Goal: Task Accomplishment & Management: Use online tool/utility

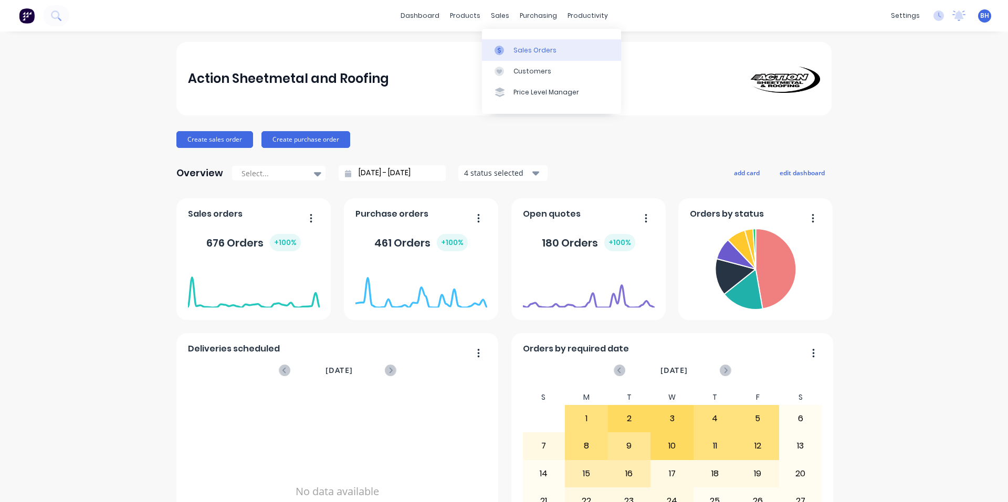
click at [519, 48] on div "Sales Orders" at bounding box center [534, 50] width 43 height 9
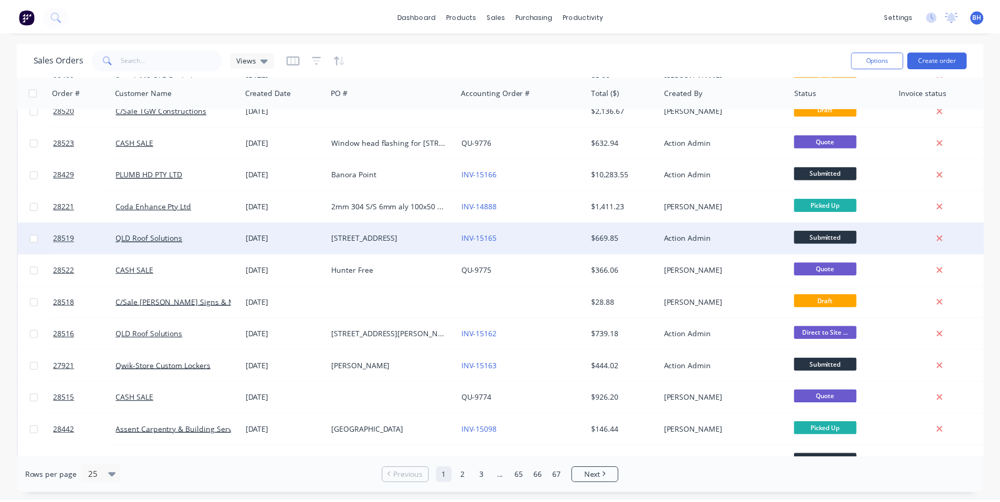
scroll to position [210, 0]
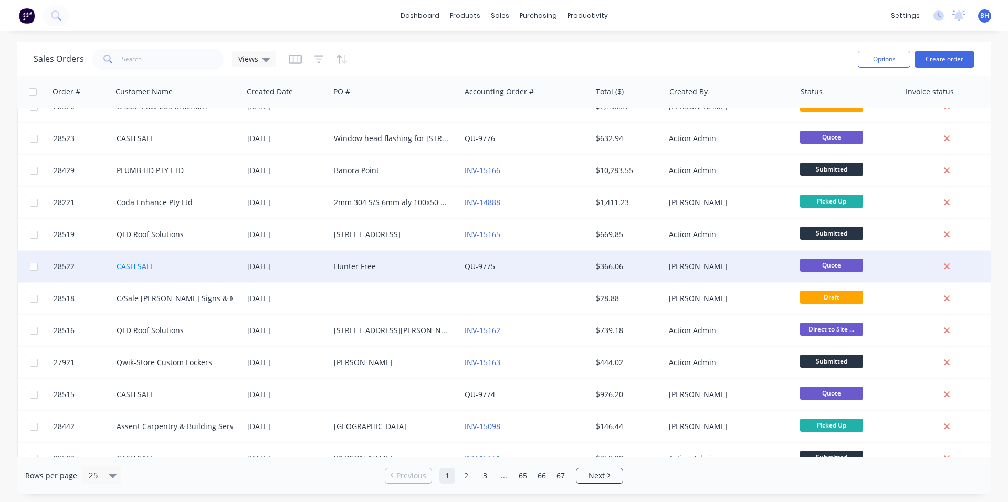
click at [142, 264] on link "CASH SALE" at bounding box center [136, 266] width 38 height 10
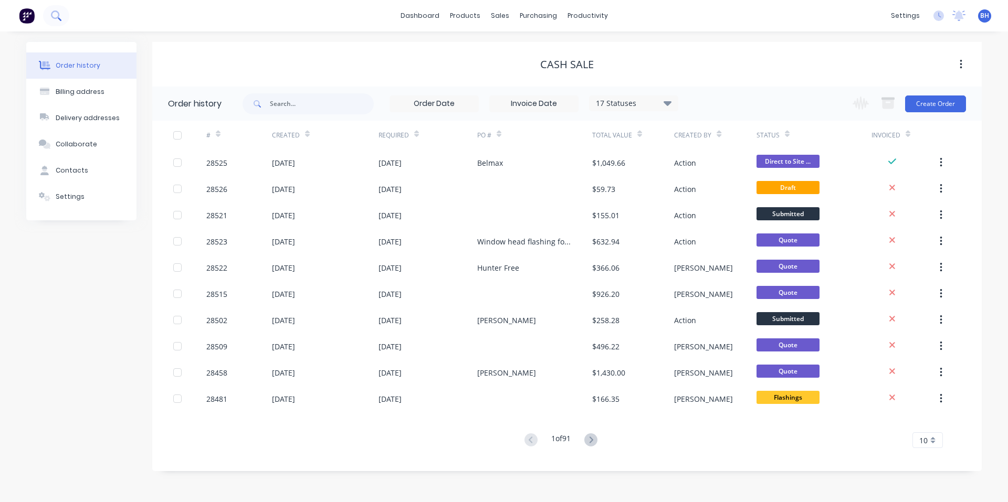
click at [57, 22] on button at bounding box center [56, 15] width 26 height 21
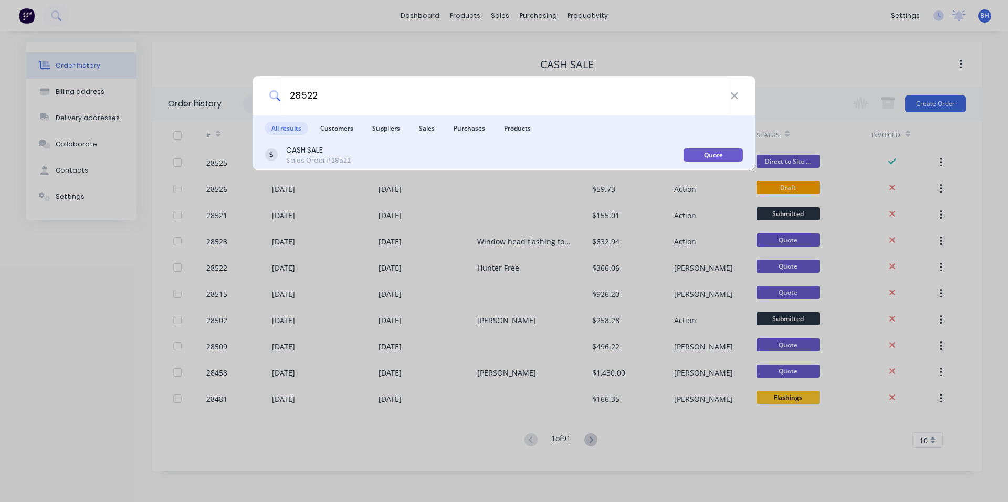
type input "28522"
click at [362, 156] on div "CASH SALE Sales Order #28522" at bounding box center [474, 155] width 418 height 20
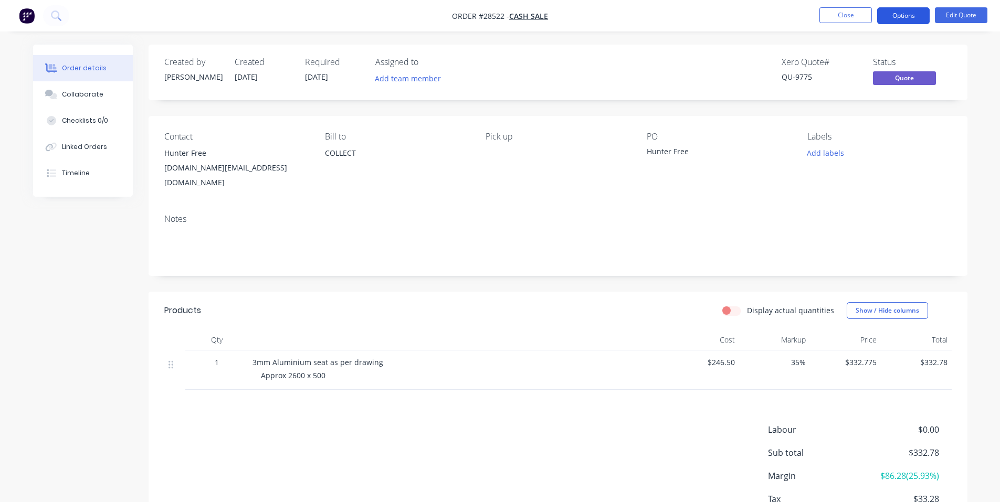
click at [910, 16] on button "Options" at bounding box center [903, 15] width 52 height 17
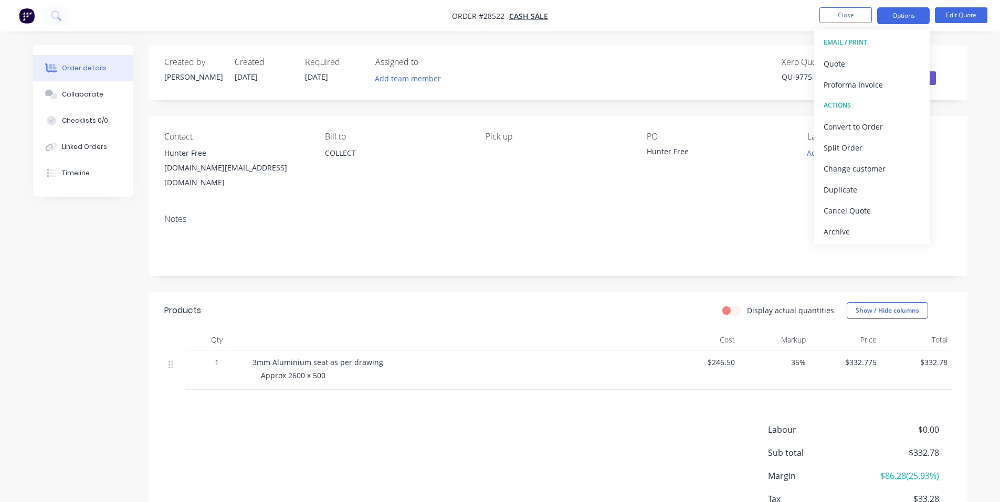
click at [985, 36] on div "Order details Collaborate Checklists 0/0 Linked Orders Timeline Order details C…" at bounding box center [500, 288] width 1000 height 577
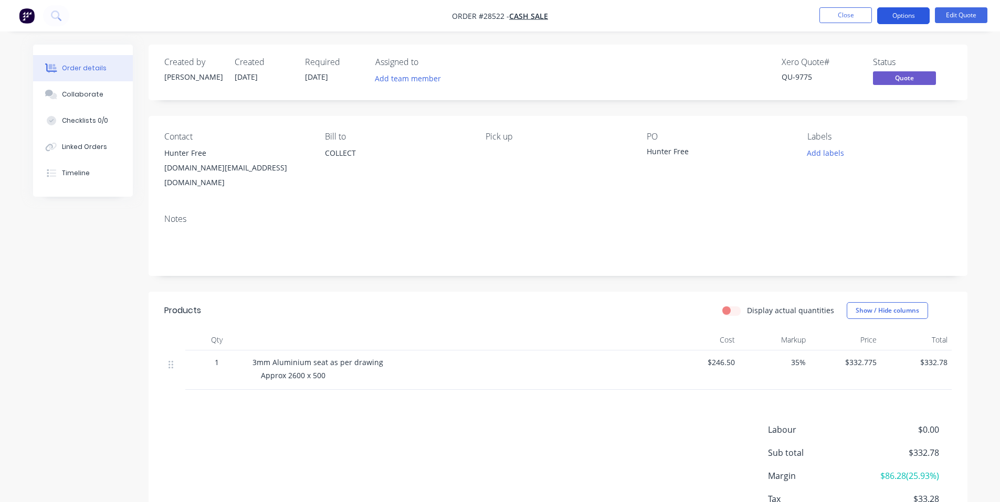
click at [900, 12] on button "Options" at bounding box center [903, 15] width 52 height 17
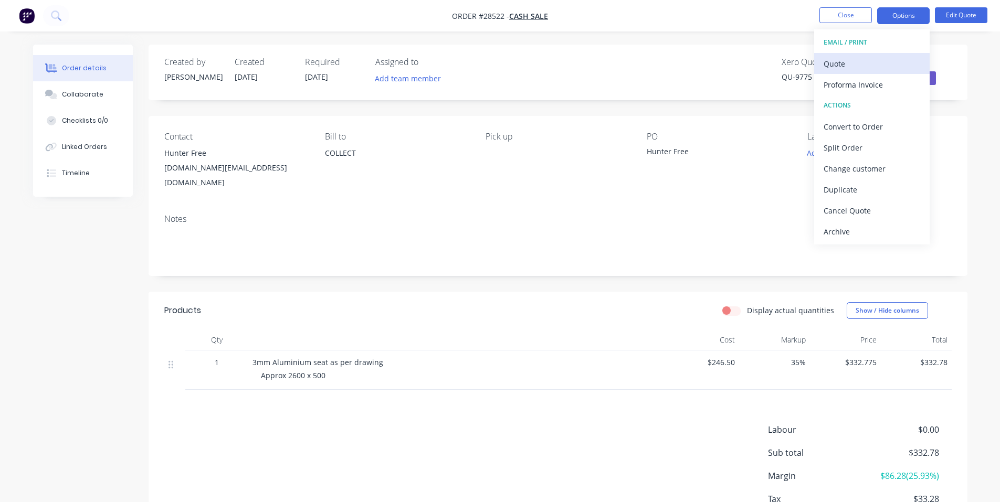
click at [842, 59] on div "Quote" at bounding box center [872, 63] width 97 height 15
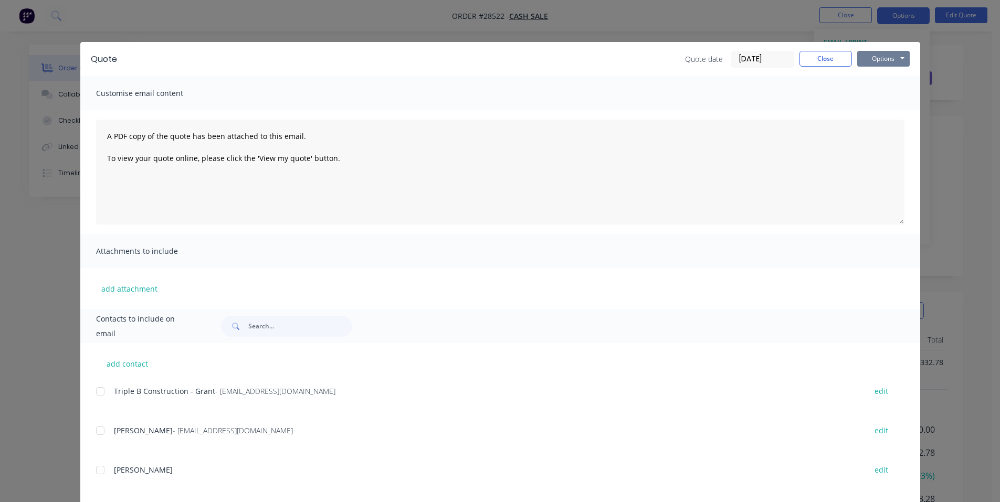
click at [881, 63] on button "Options" at bounding box center [883, 59] width 52 height 16
click at [890, 77] on button "Preview" at bounding box center [890, 77] width 67 height 17
click at [93, 18] on div "Quote Quote date [DATE] Close Options Preview Print Email Customise email conte…" at bounding box center [500, 251] width 1000 height 502
